Goal: Transaction & Acquisition: Subscribe to service/newsletter

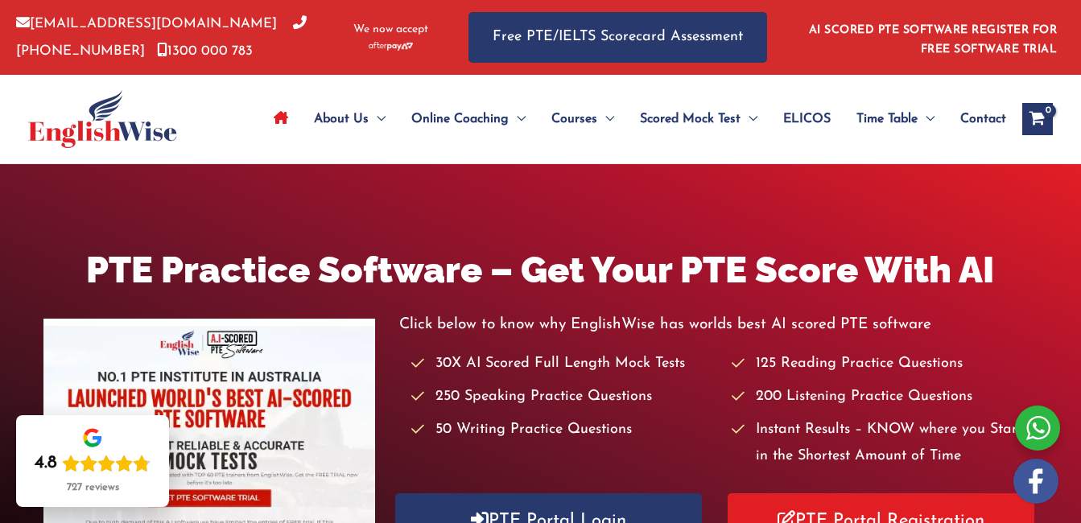
click at [1030, 113] on icon "View Shopping Cart, empty" at bounding box center [1037, 120] width 19 height 17
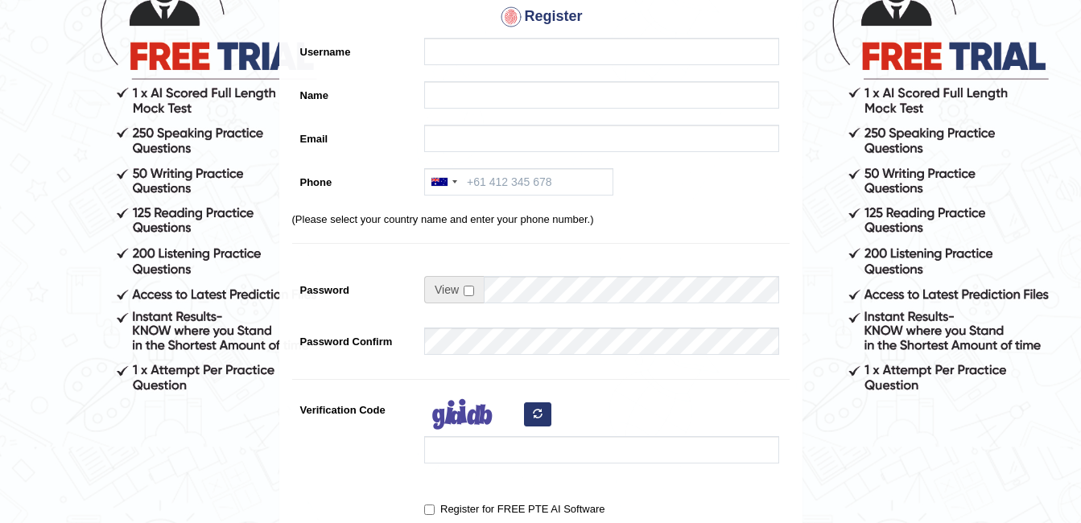
scroll to position [61, 0]
